Goal: Transaction & Acquisition: Purchase product/service

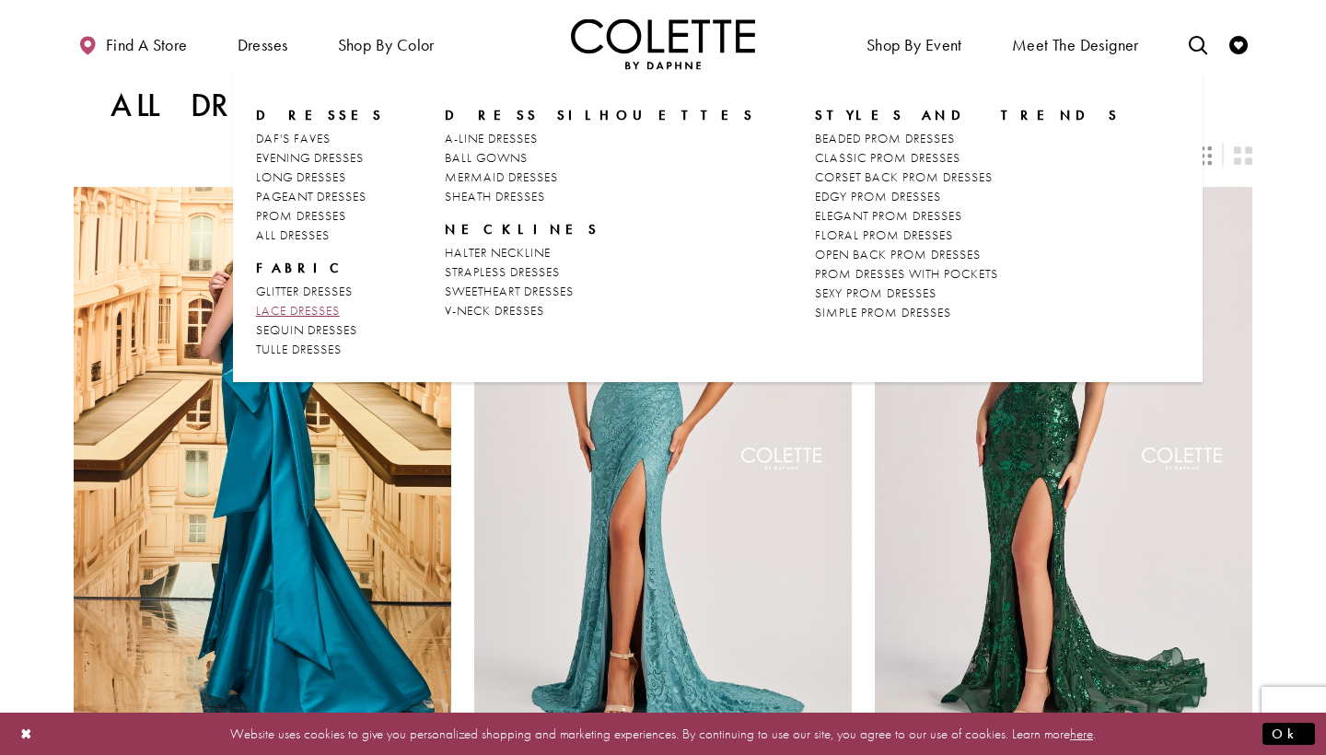
click at [302, 307] on span "LACE DRESSES" at bounding box center [298, 310] width 84 height 17
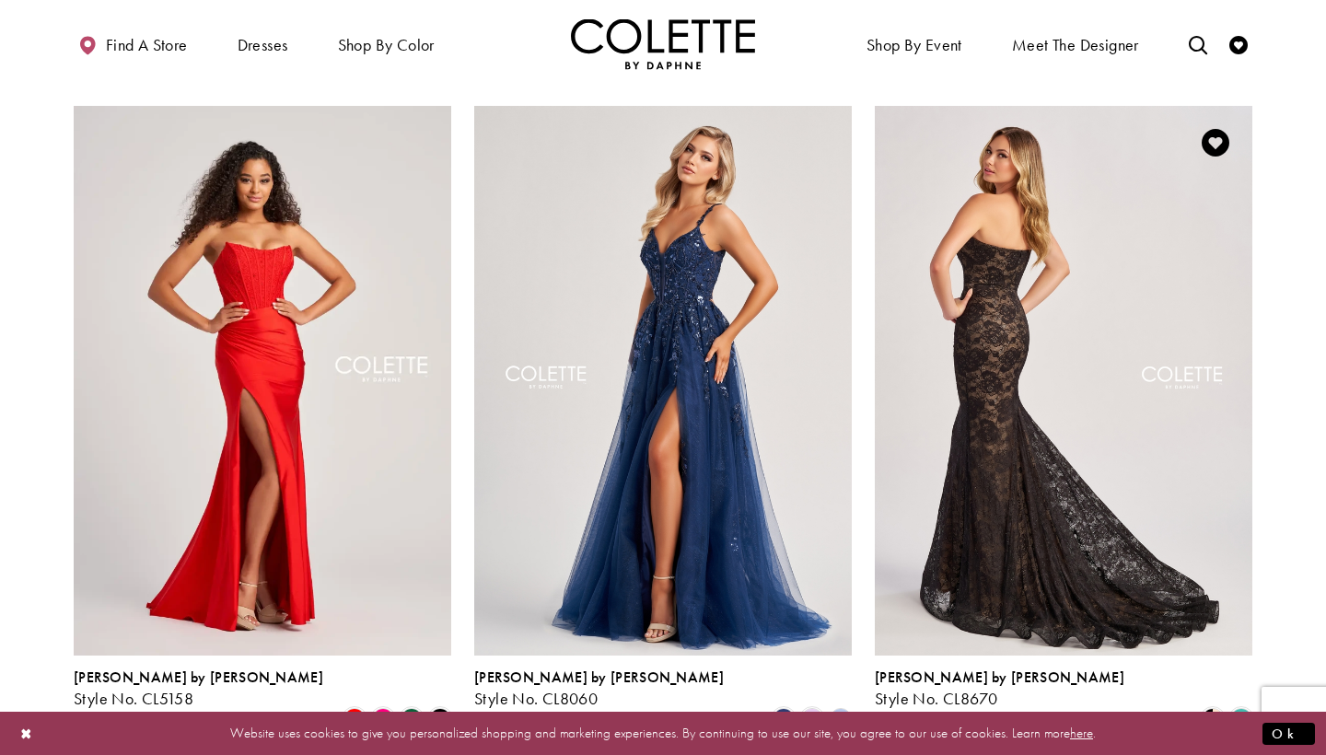
scroll to position [761, 0]
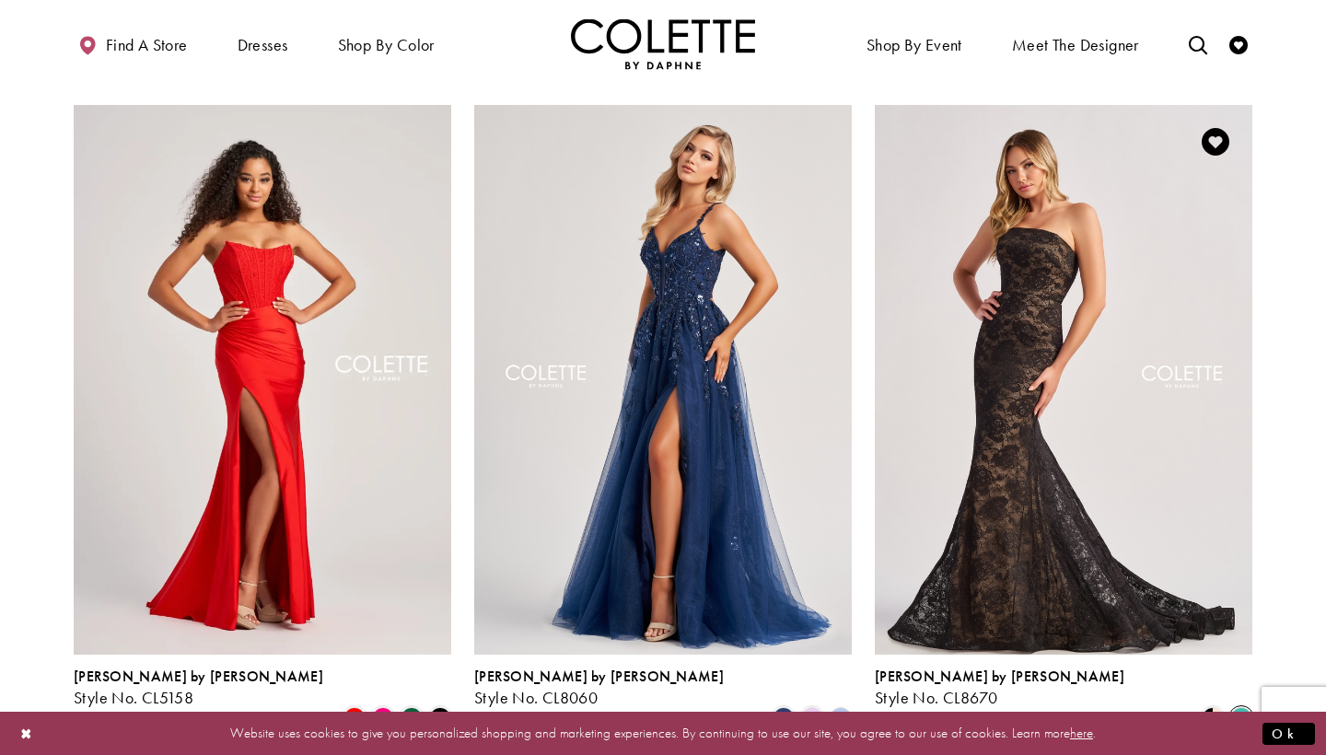
click at [1247, 707] on span "Product List" at bounding box center [1241, 718] width 22 height 22
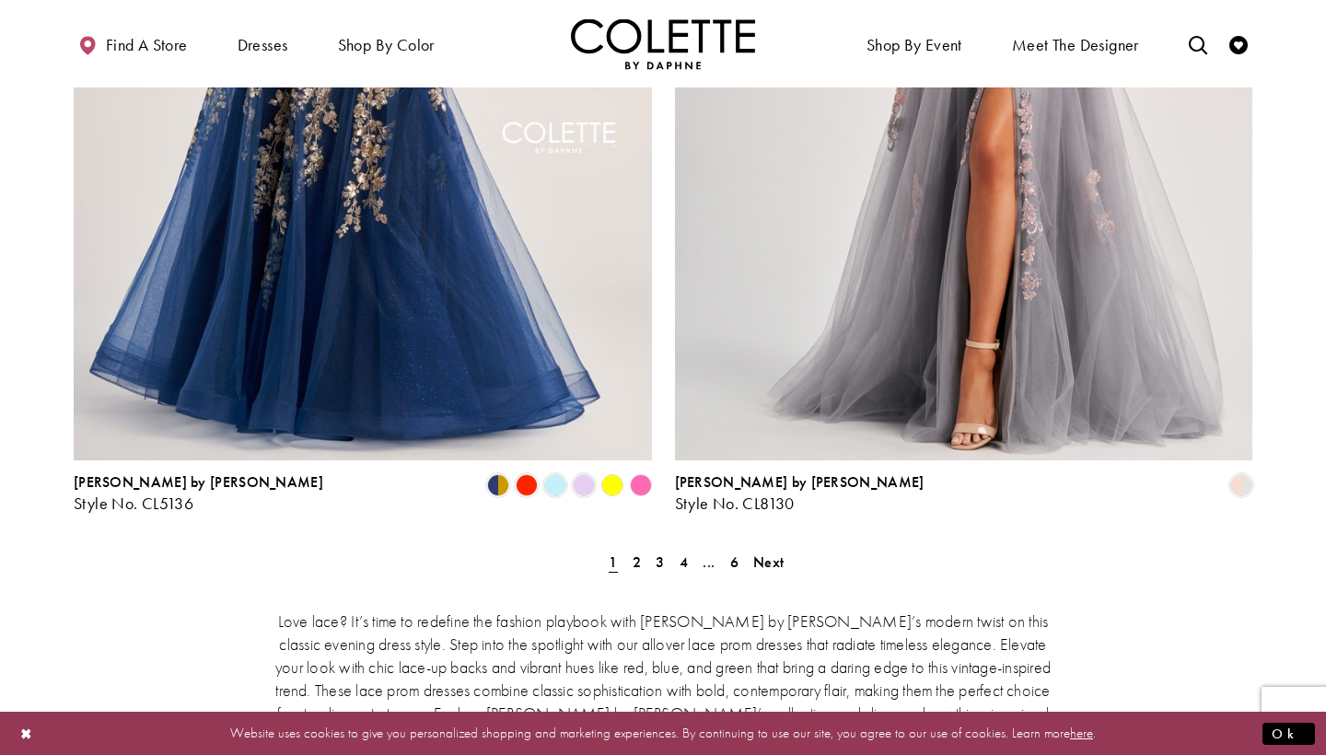
scroll to position [3411, 0]
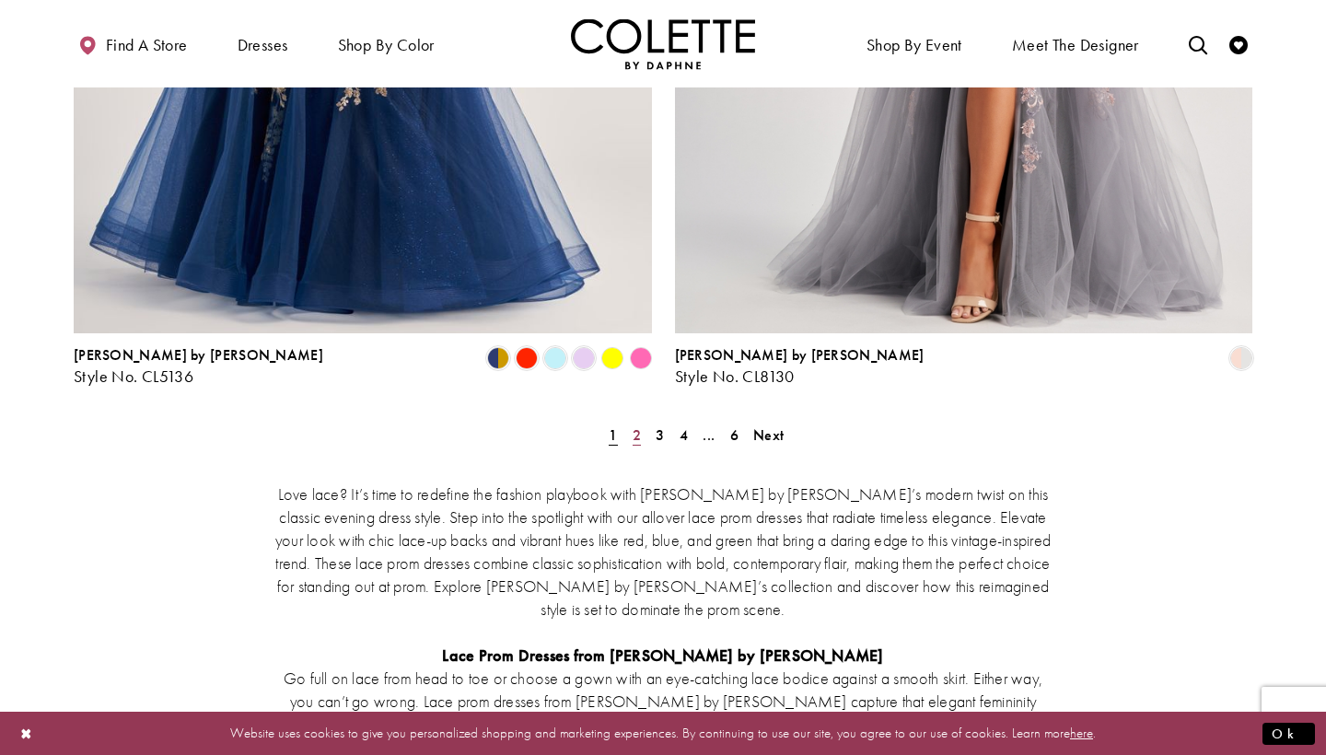
click at [636, 426] on span "2" at bounding box center [637, 435] width 8 height 19
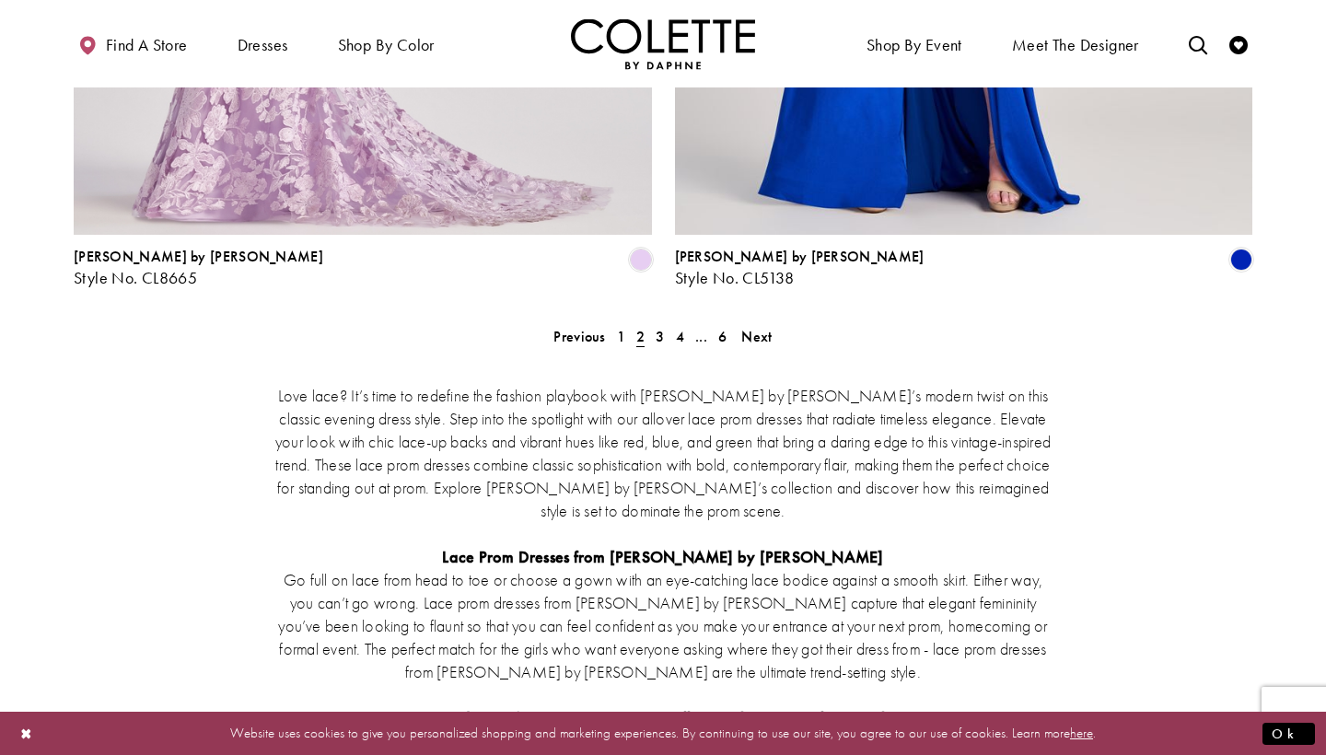
scroll to position [3524, 0]
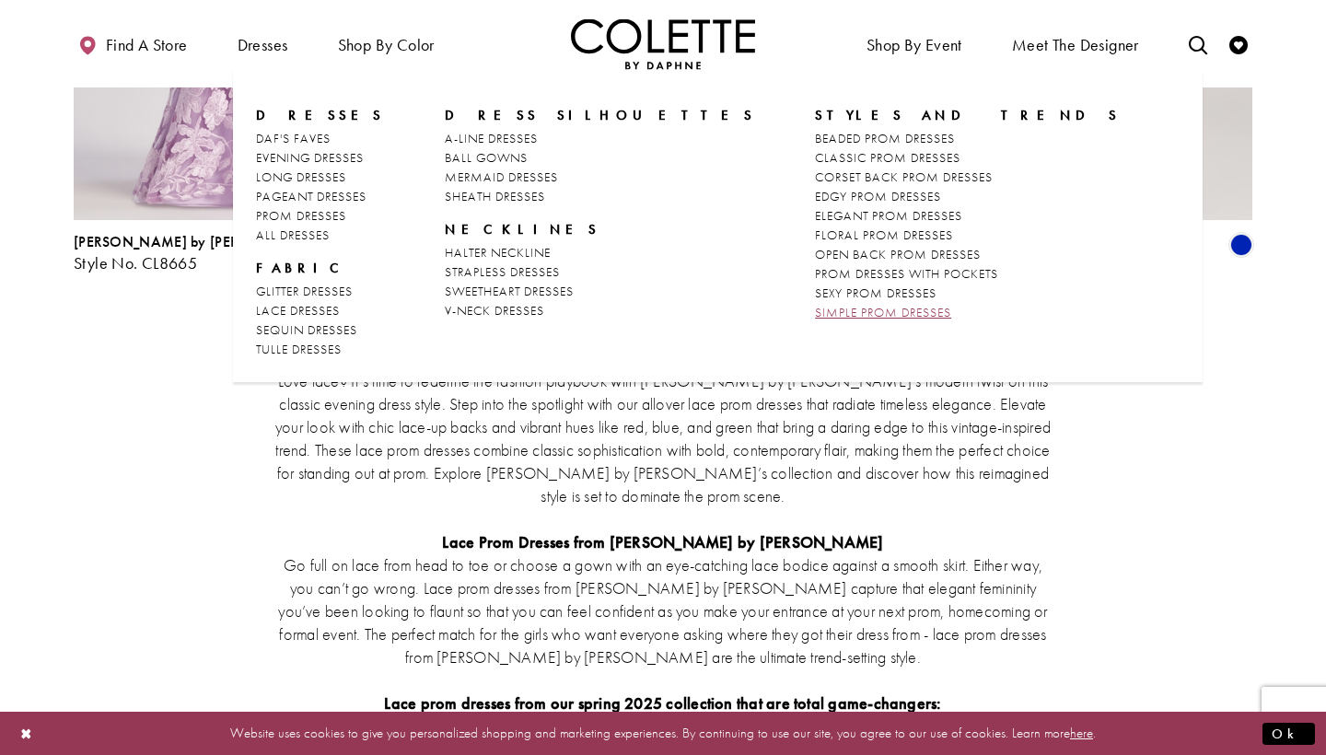
click at [815, 317] on span "SIMPLE PROM DRESSES" at bounding box center [883, 312] width 136 height 17
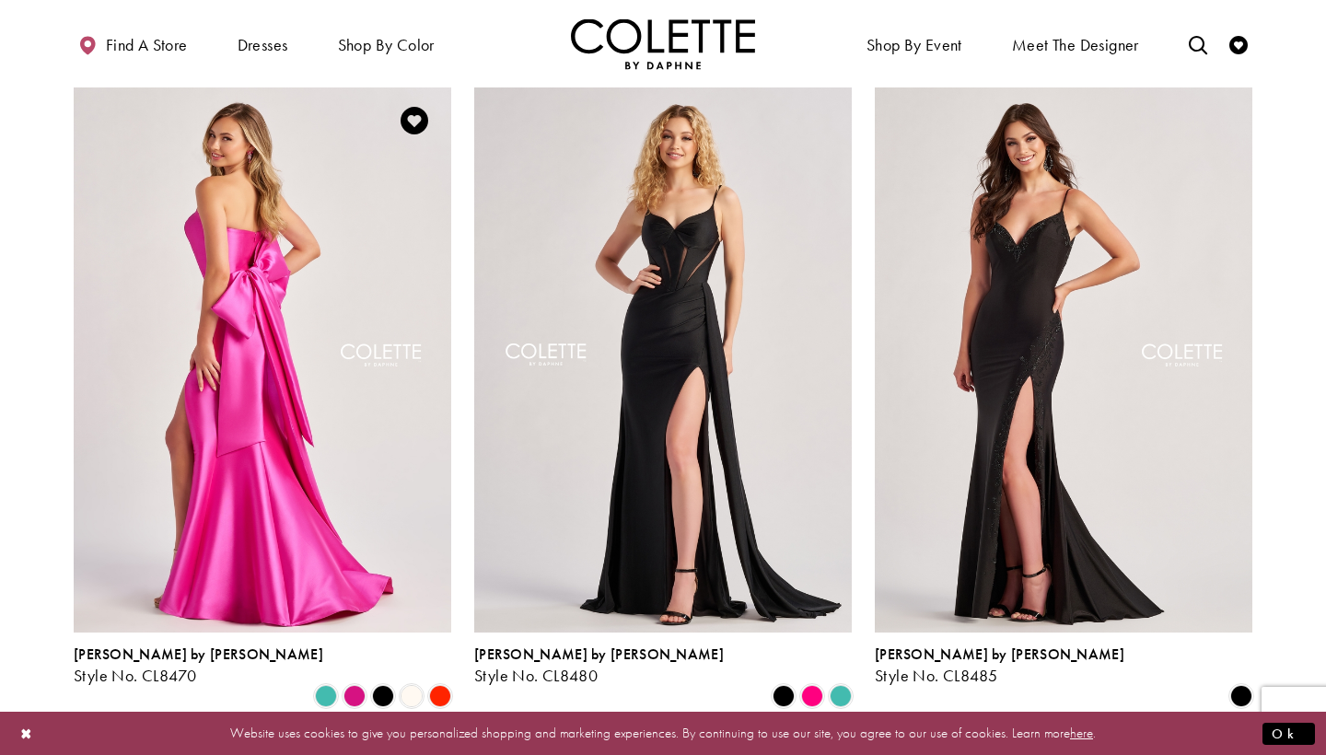
scroll to position [102, 0]
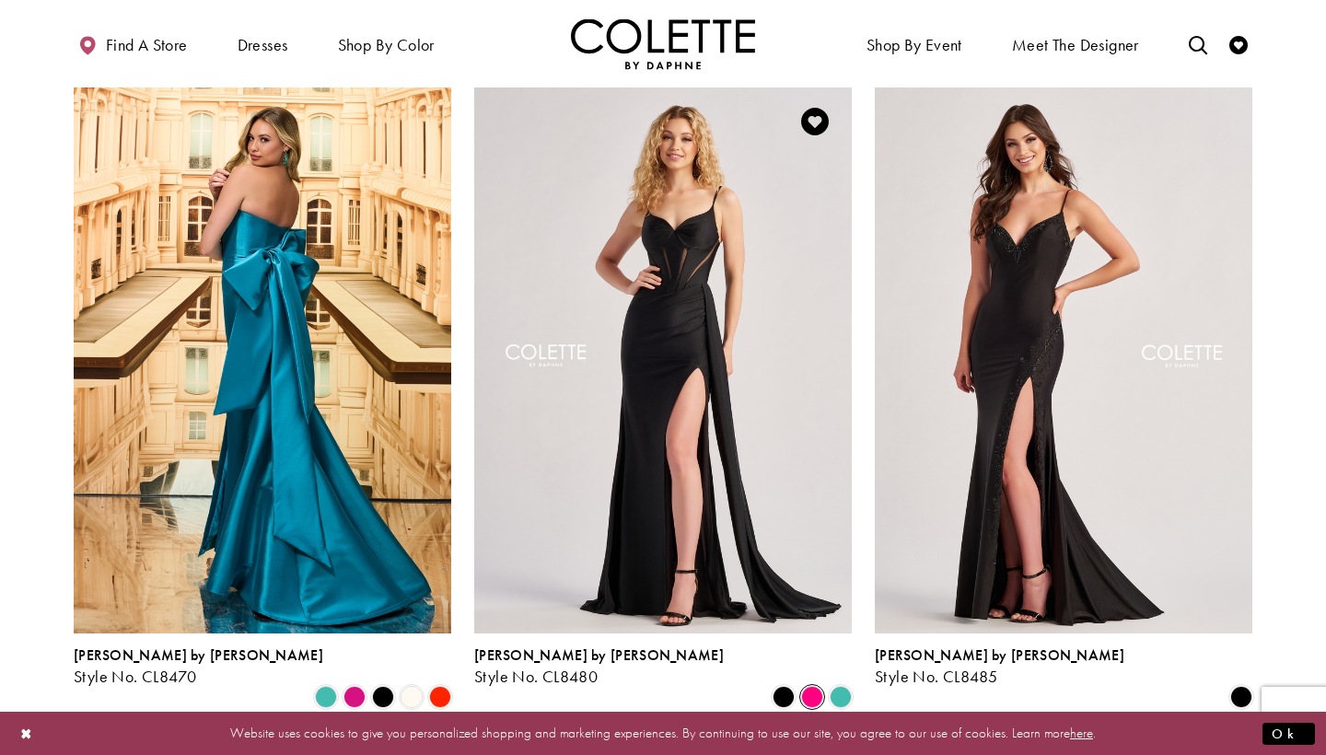
click at [811, 686] on span "Product List" at bounding box center [812, 697] width 22 height 22
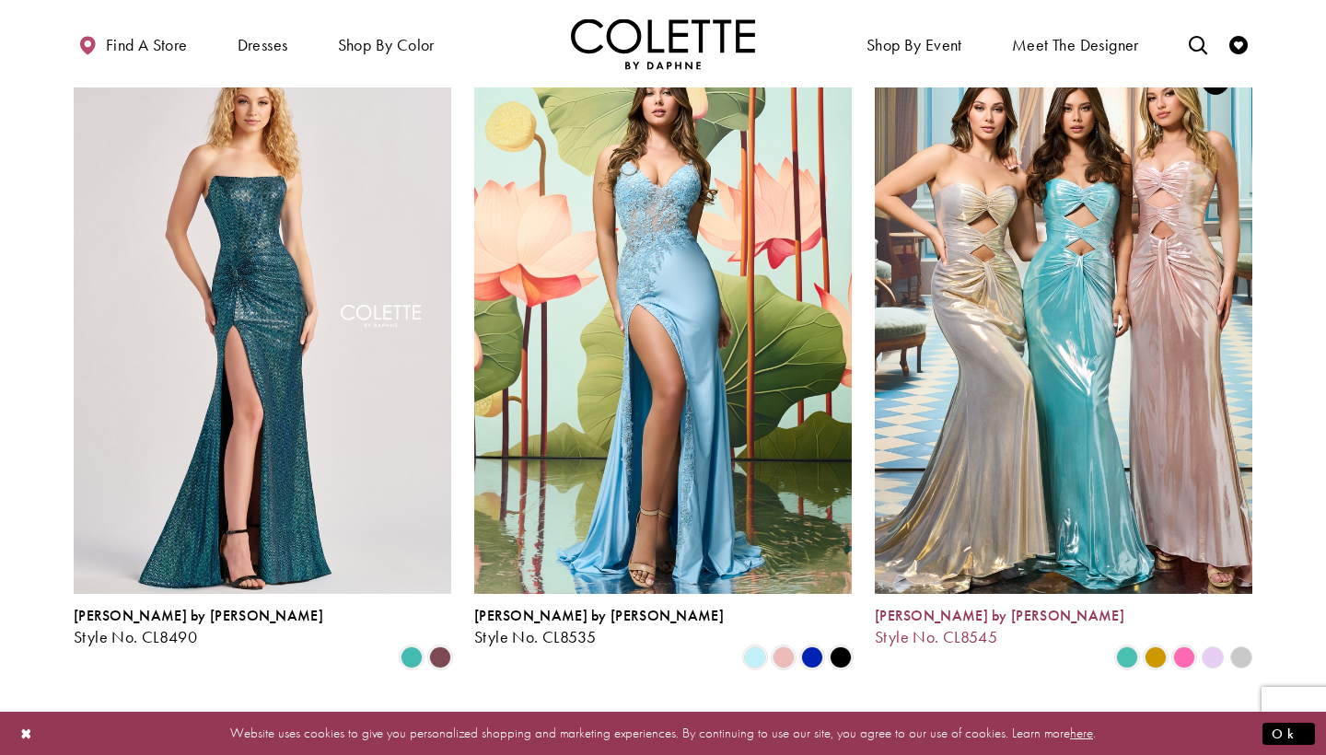
scroll to position [821, 0]
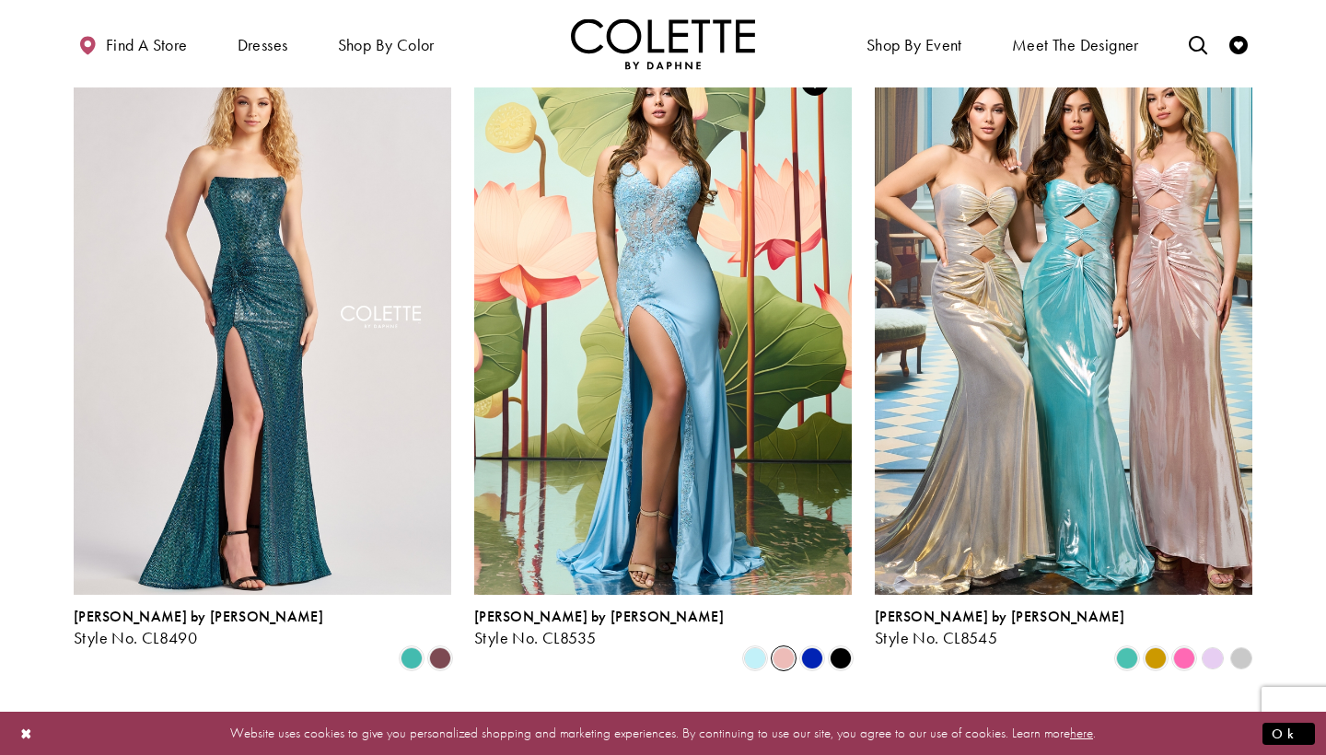
click at [786, 647] on span "Product List" at bounding box center [784, 658] width 22 height 22
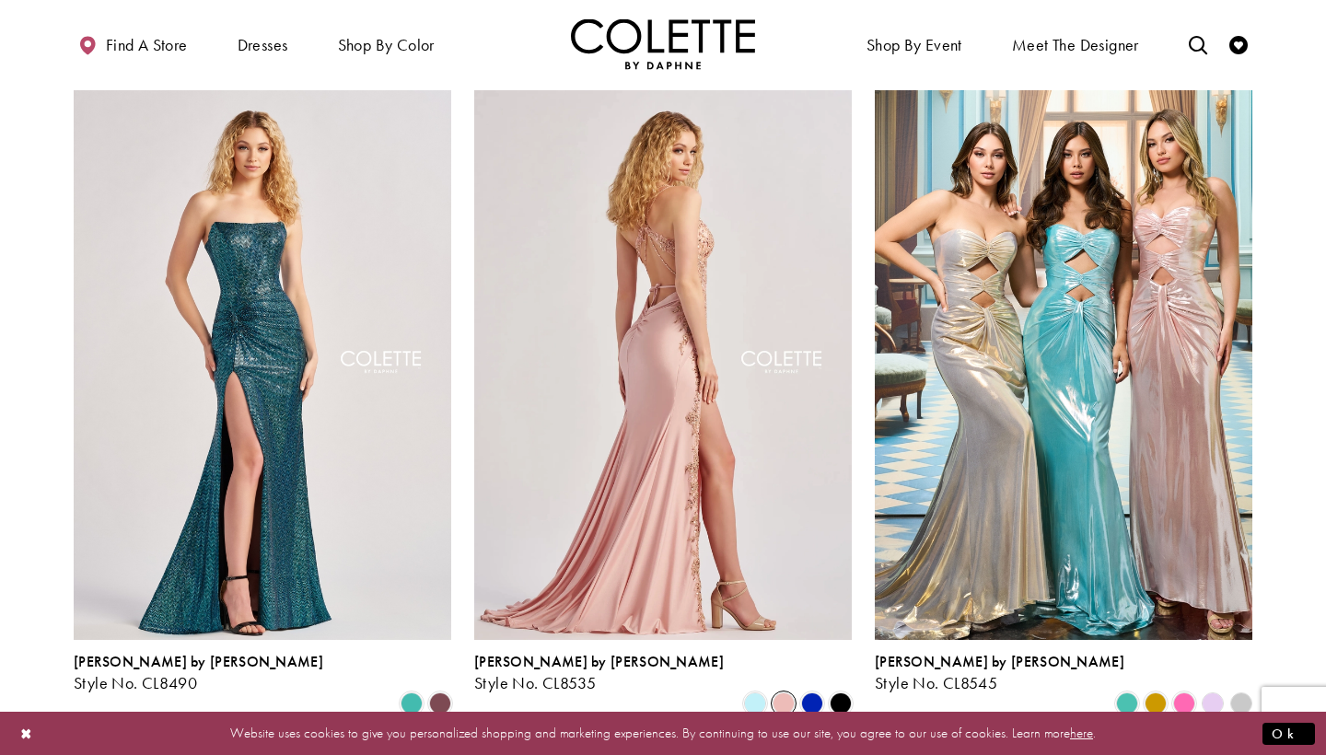
scroll to position [768, 0]
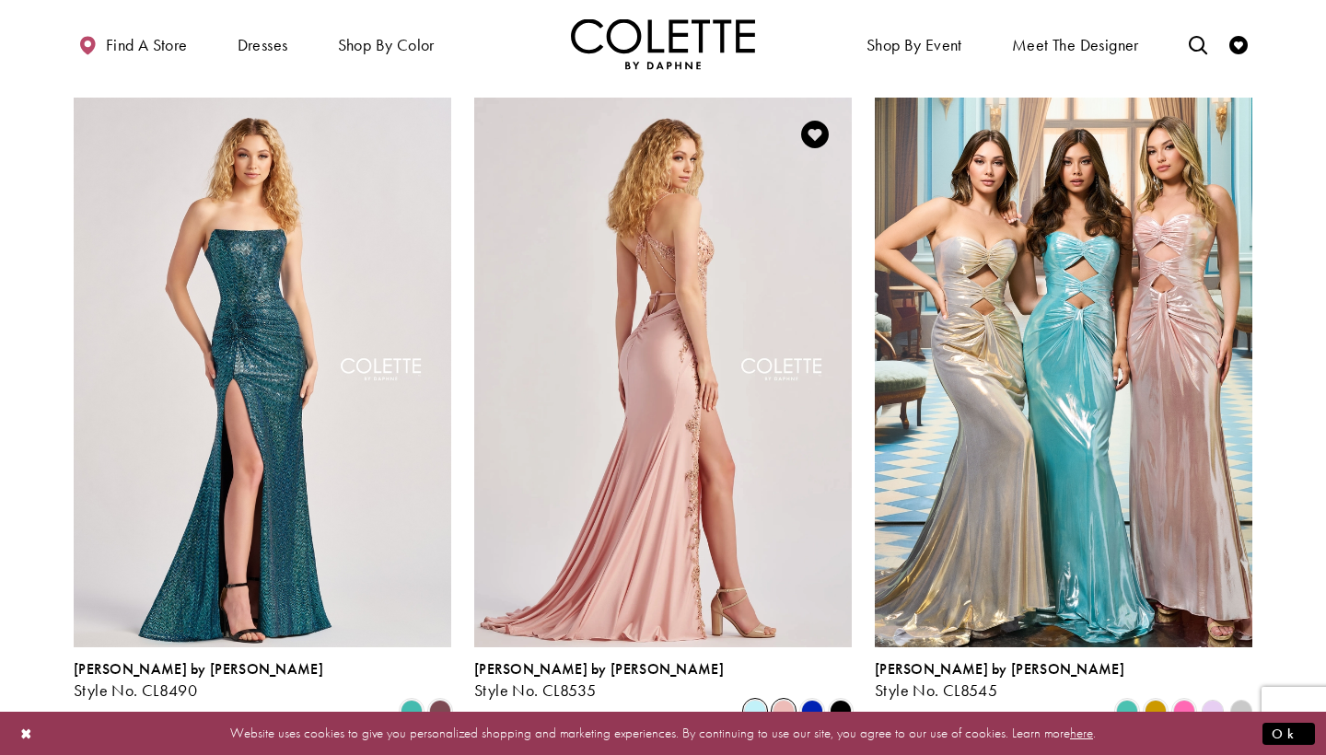
click at [758, 700] on span "Product List" at bounding box center [755, 711] width 22 height 22
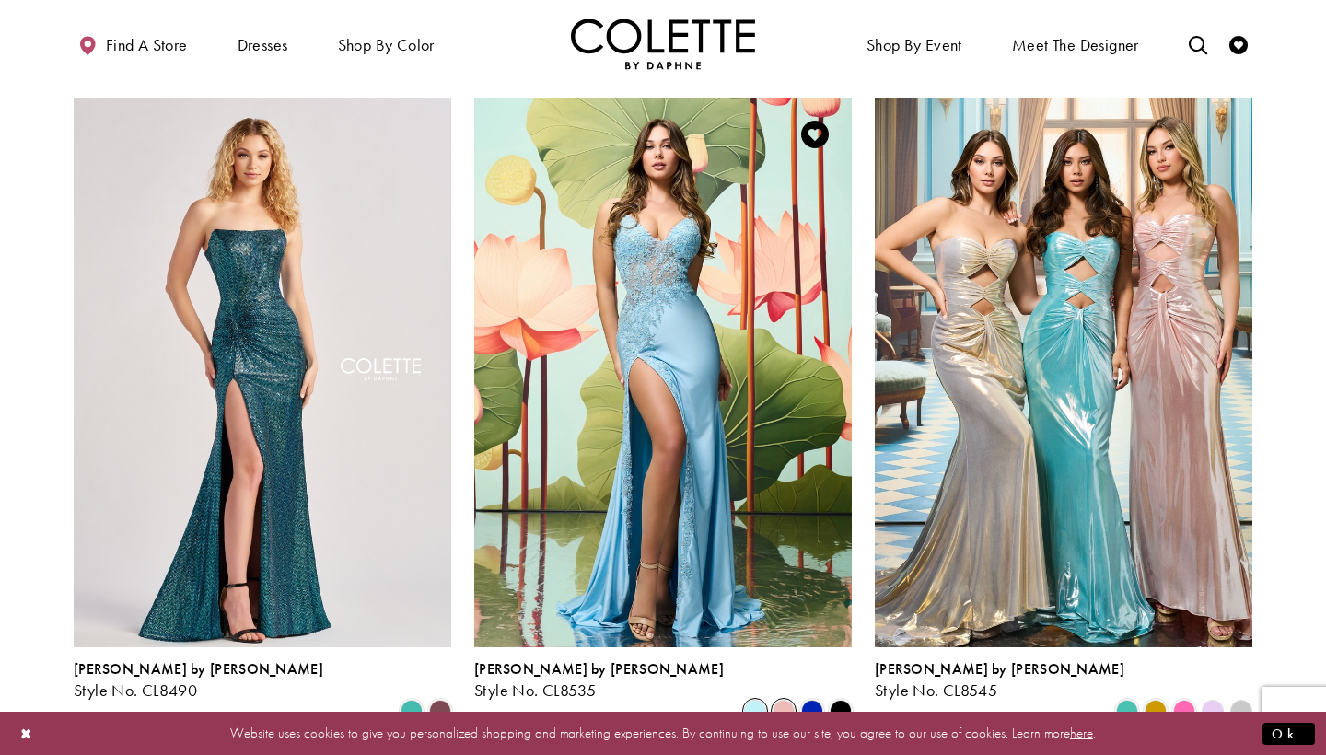
click at [784, 700] on span "Product List" at bounding box center [784, 711] width 22 height 22
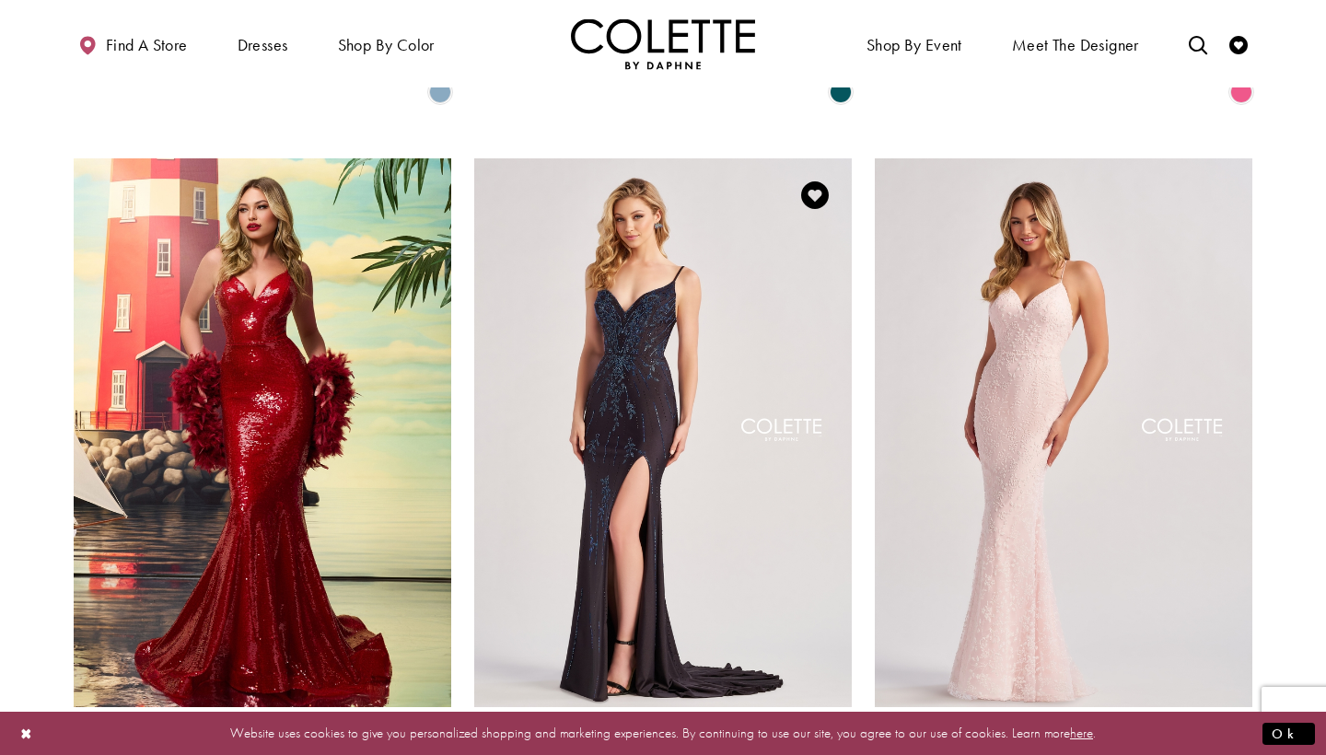
scroll to position [2089, 0]
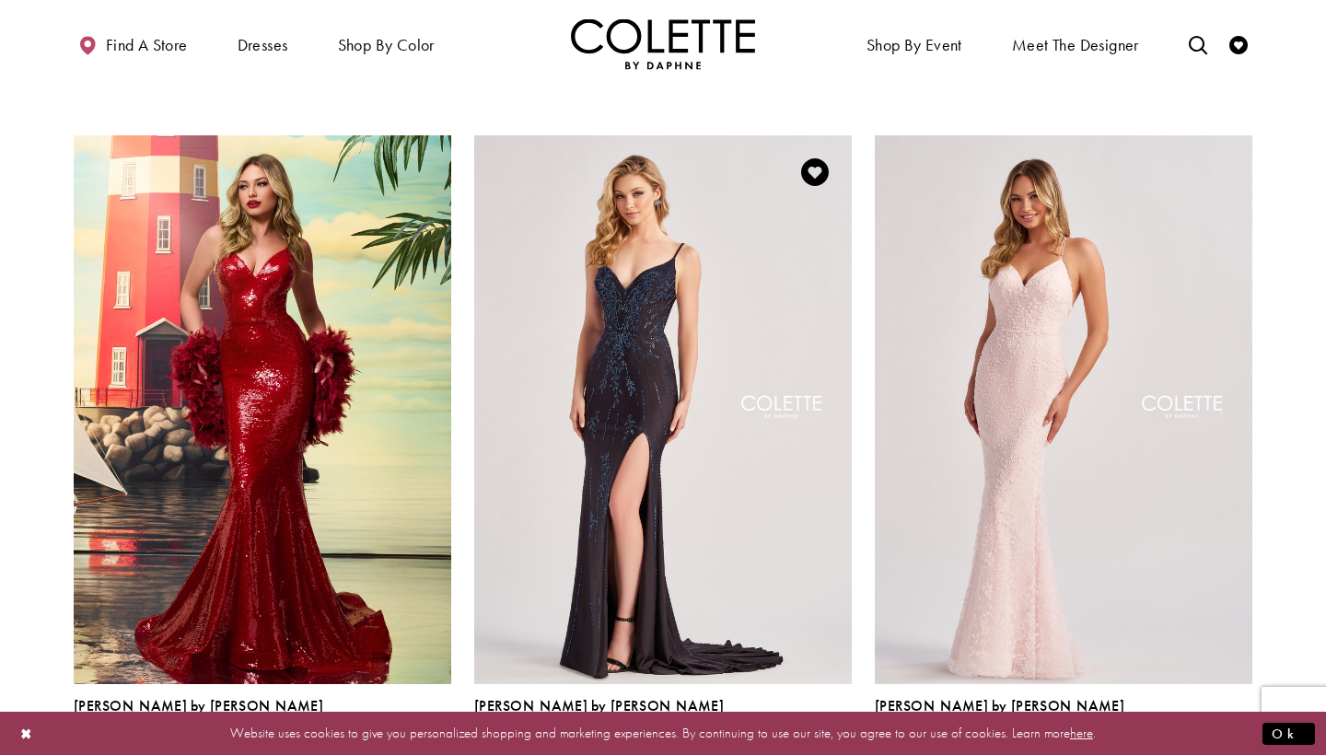
click at [813, 737] on span "Product List" at bounding box center [812, 748] width 22 height 22
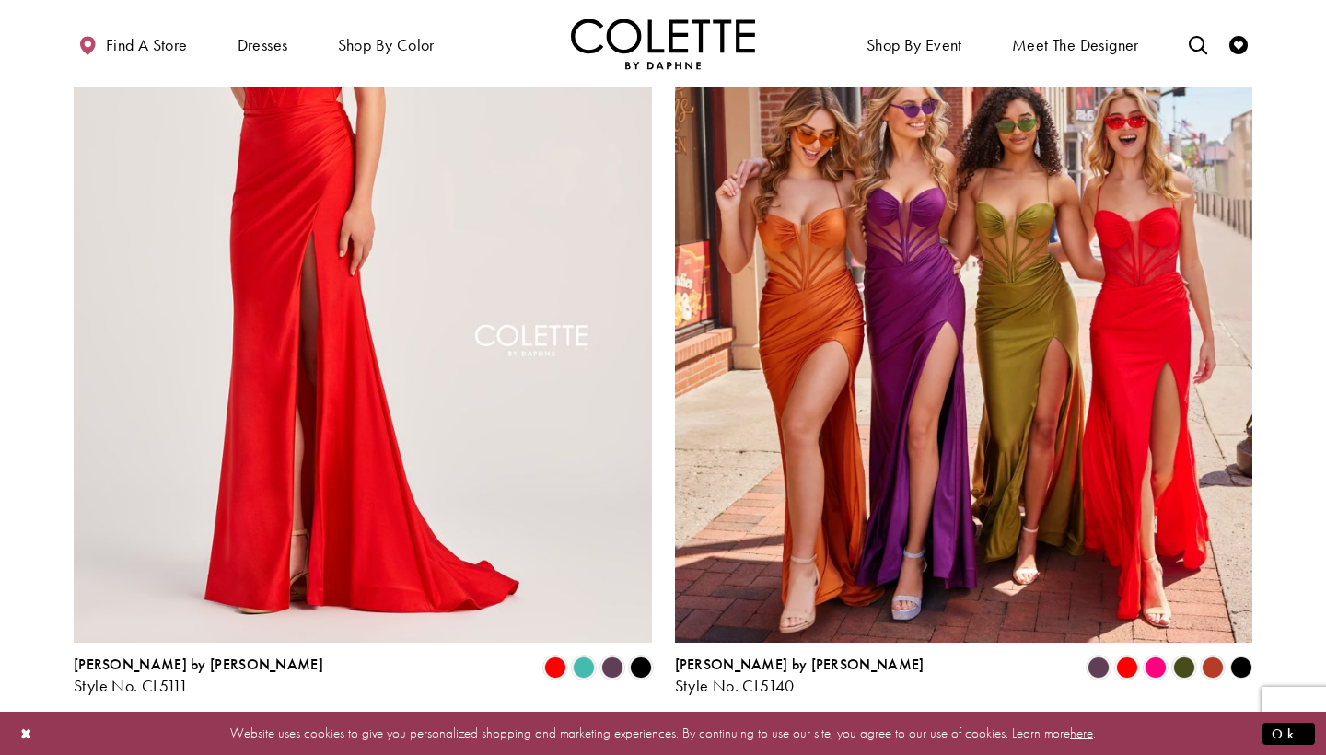
scroll to position [3120, 0]
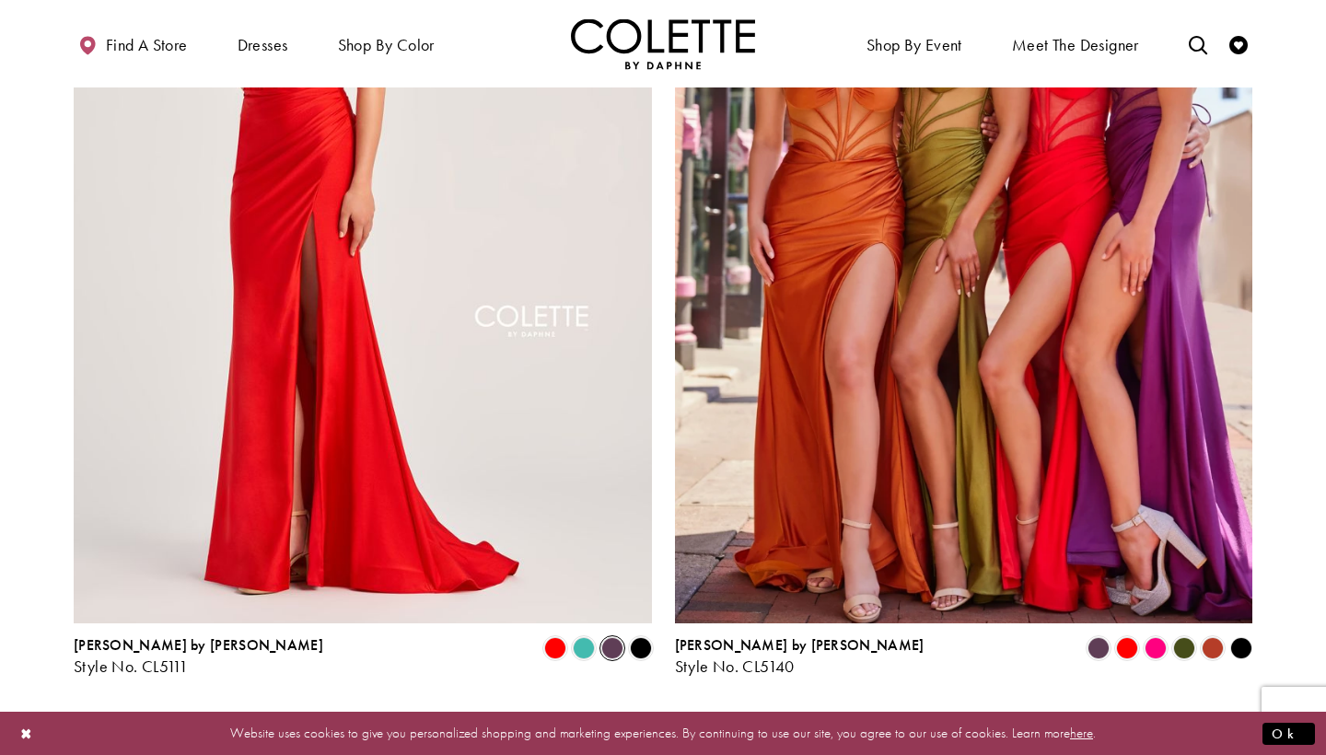
click at [613, 637] on span "Product List" at bounding box center [612, 648] width 22 height 22
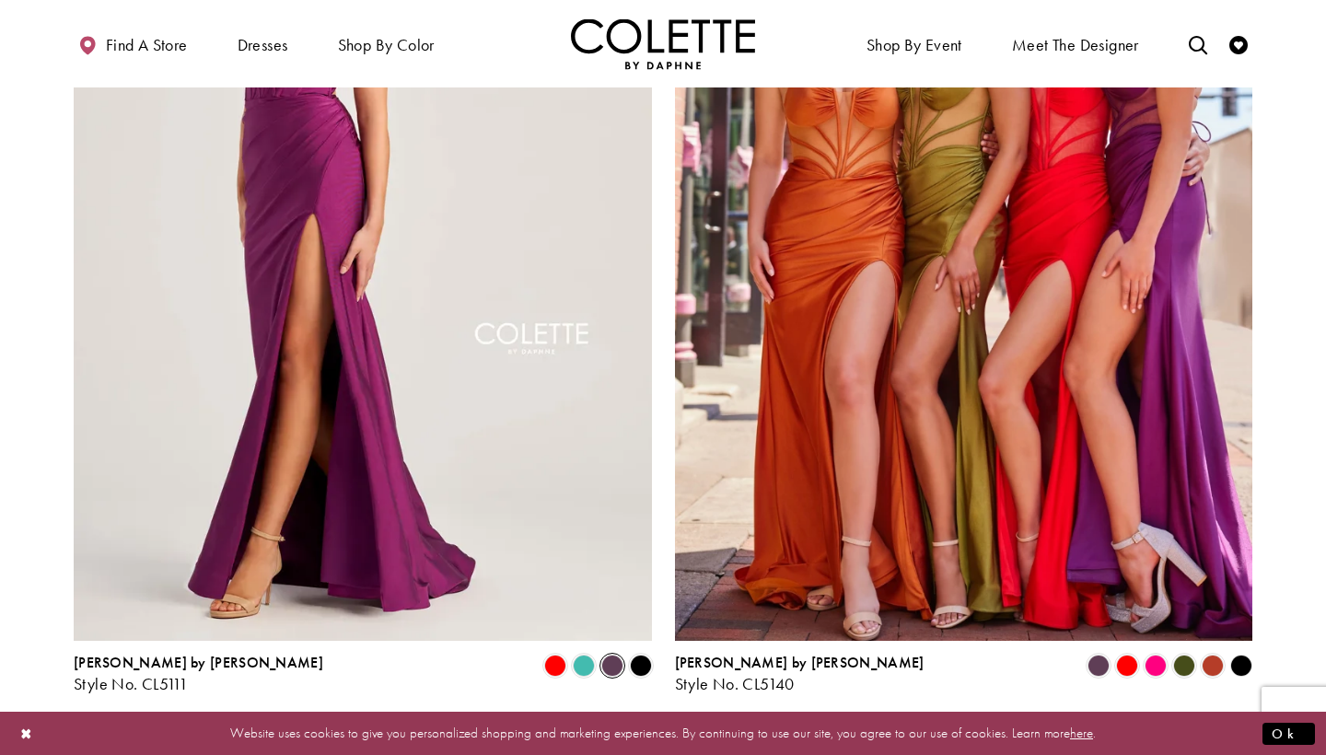
scroll to position [3131, 0]
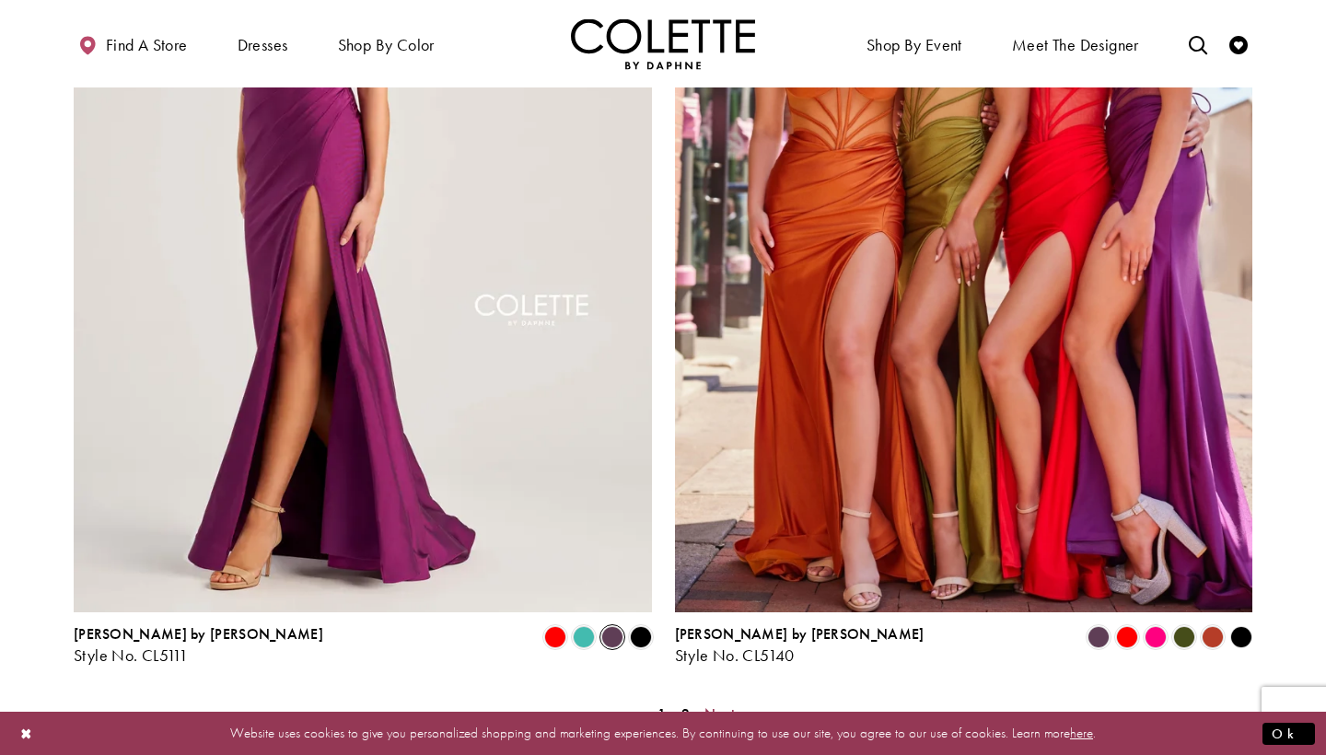
click at [715, 705] on span "Next" at bounding box center [720, 714] width 30 height 19
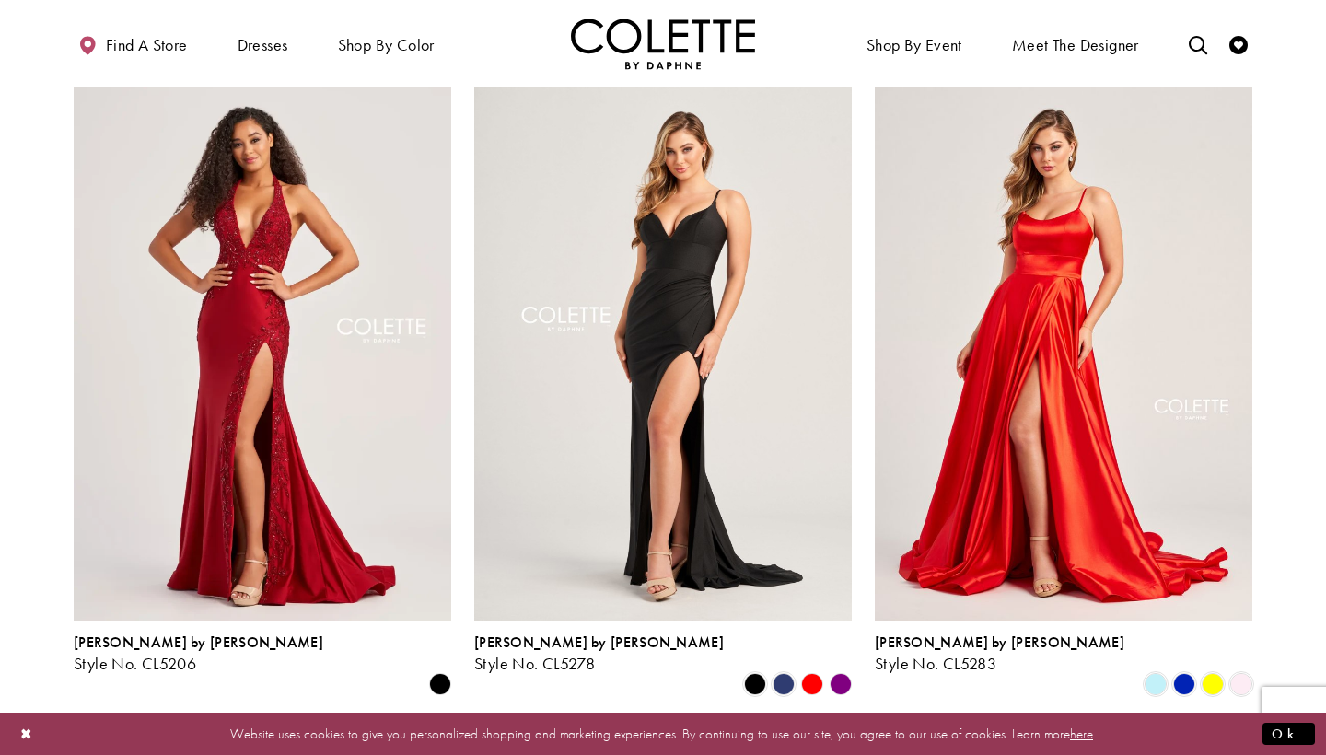
scroll to position [802, 0]
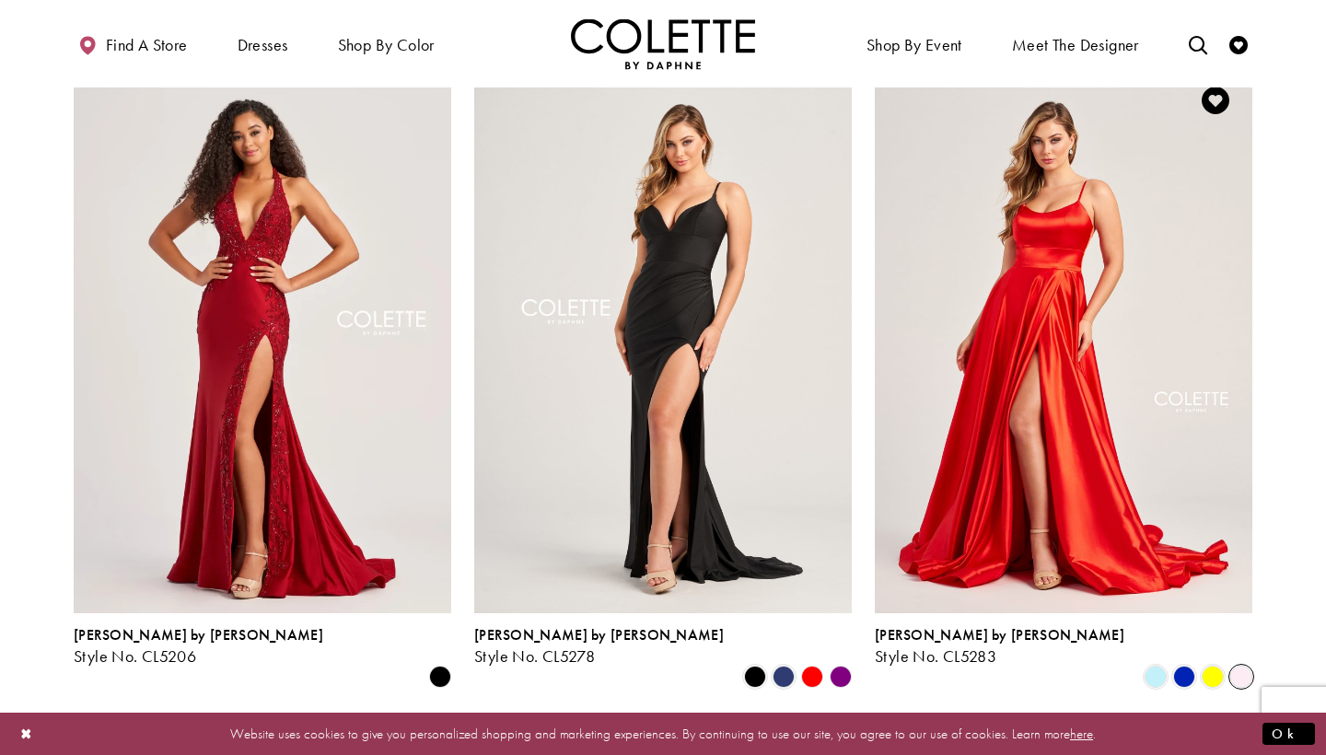
click at [1244, 666] on span "Product List" at bounding box center [1241, 677] width 22 height 22
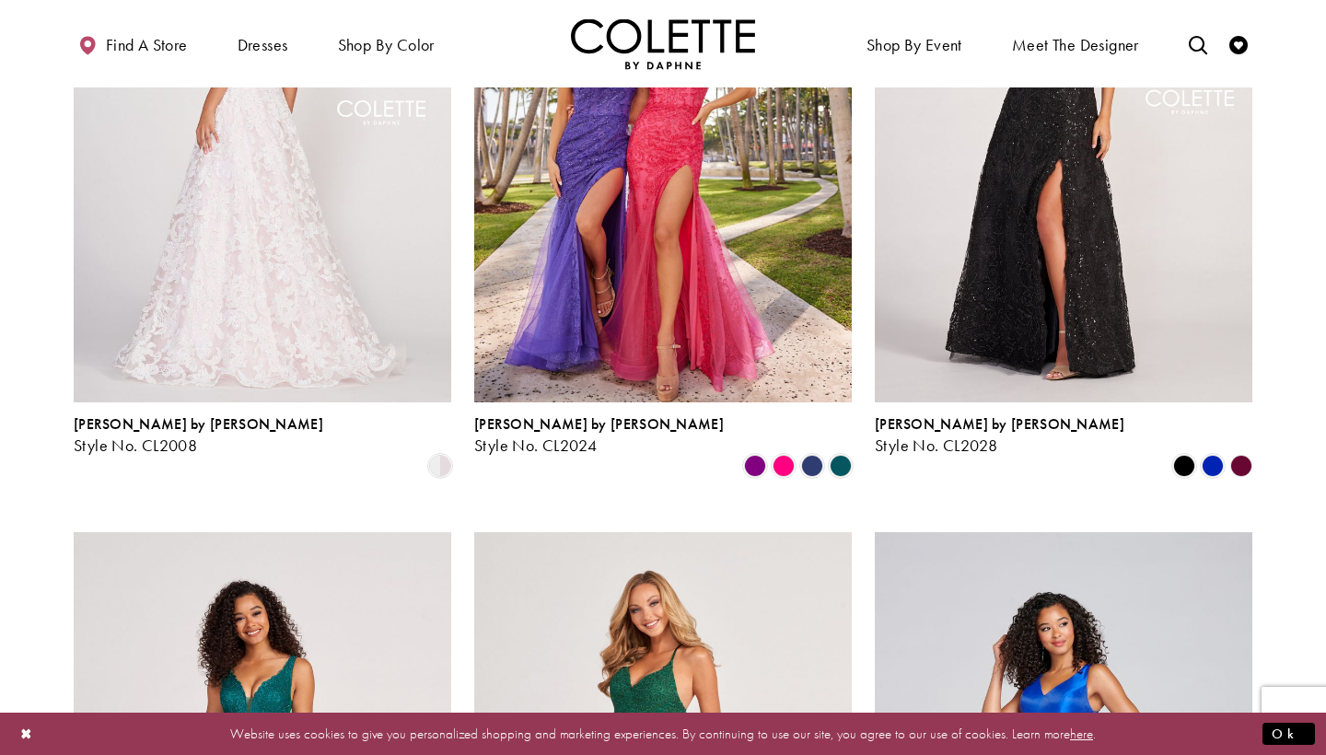
scroll to position [1601, 0]
